Goal: Transaction & Acquisition: Purchase product/service

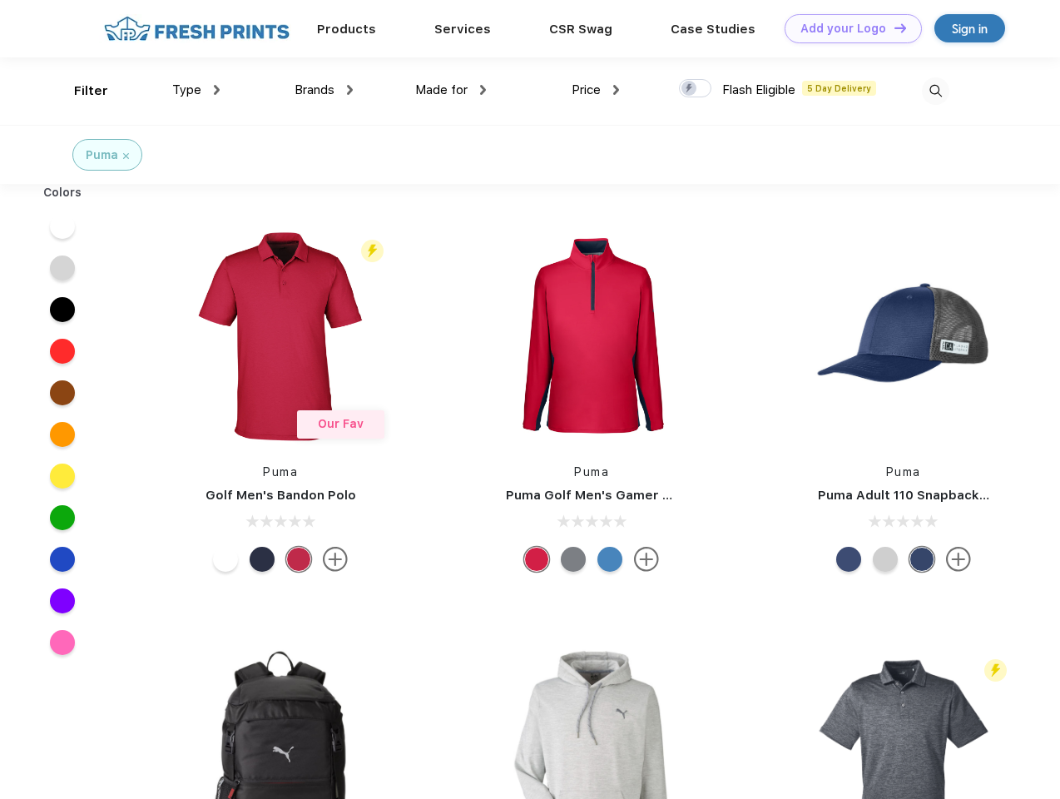
click at [847, 28] on link "Add your Logo Design Tool" at bounding box center [853, 28] width 137 height 29
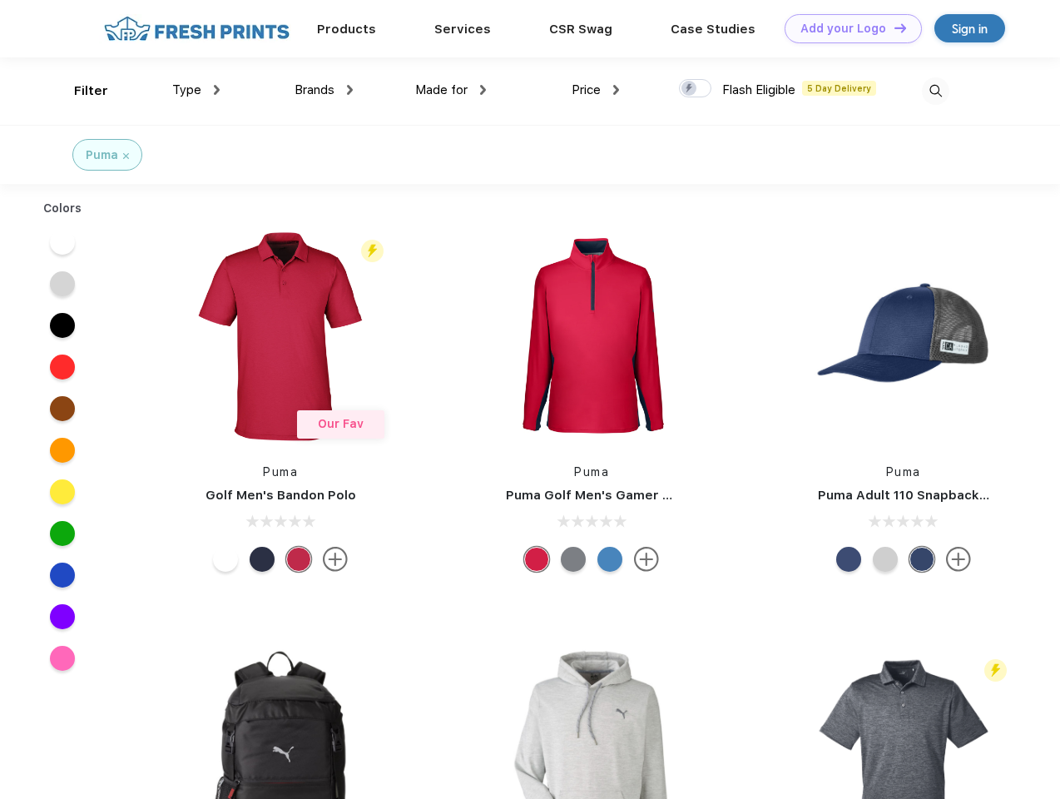
click at [0, 0] on div "Design Tool" at bounding box center [0, 0] width 0 height 0
click at [893, 27] on link "Add your Logo Design Tool" at bounding box center [853, 28] width 137 height 29
click at [80, 91] on div "Filter" at bounding box center [91, 91] width 34 height 19
click at [196, 90] on span "Type" at bounding box center [186, 89] width 29 height 15
click at [324, 90] on span "Brands" at bounding box center [315, 89] width 40 height 15
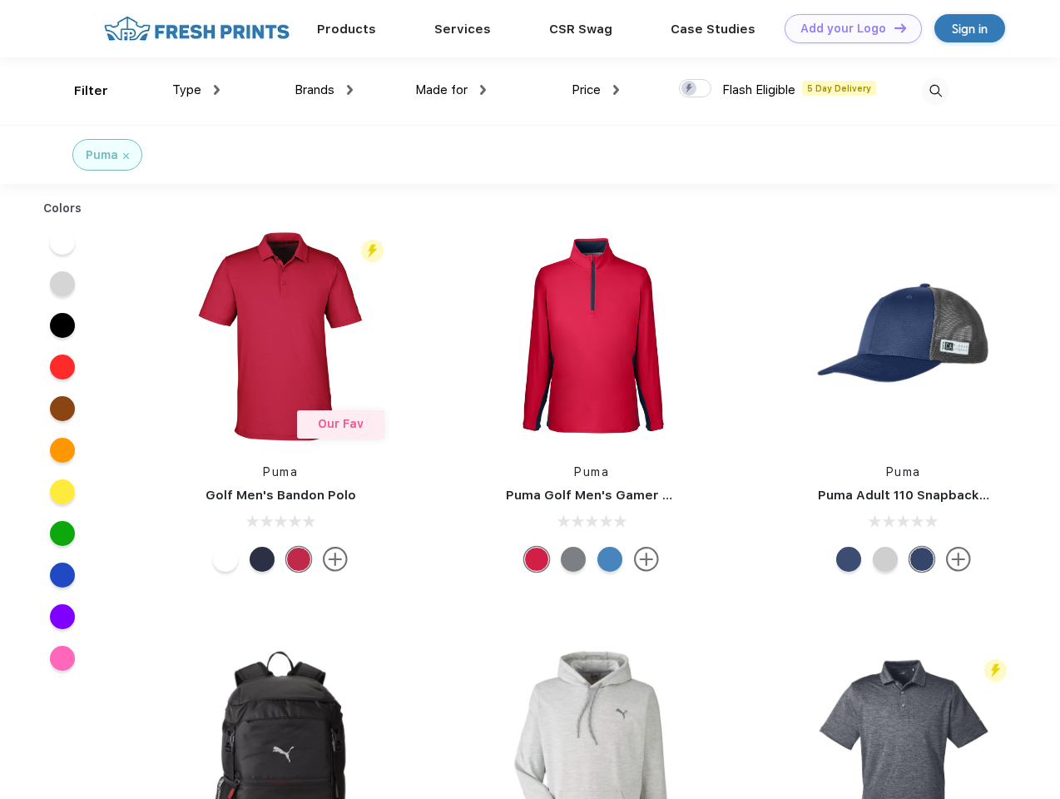
click at [451, 90] on span "Made for" at bounding box center [441, 89] width 52 height 15
click at [596, 90] on span "Price" at bounding box center [586, 89] width 29 height 15
click at [696, 89] on div at bounding box center [695, 88] width 32 height 18
click at [690, 89] on input "checkbox" at bounding box center [684, 83] width 11 height 11
click at [935, 91] on img at bounding box center [935, 90] width 27 height 27
